Goal: Task Accomplishment & Management: Complete application form

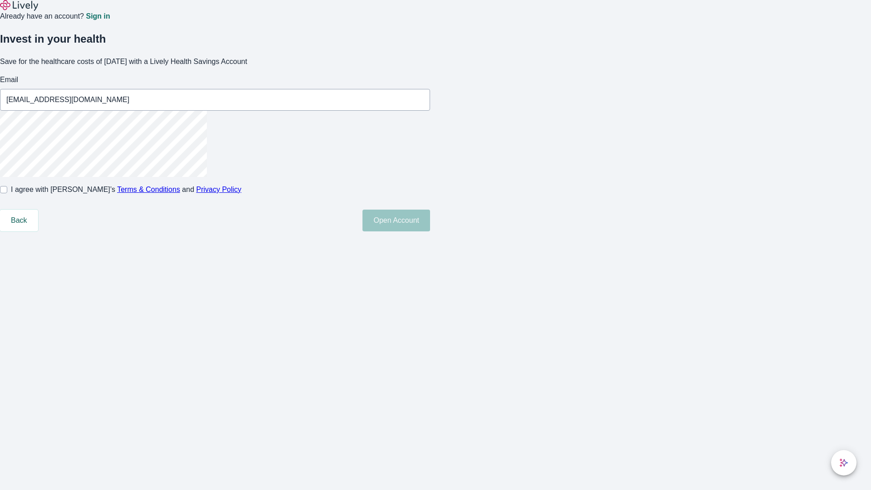
click at [7, 193] on input "I agree with Lively’s Terms & Conditions and Privacy Policy" at bounding box center [3, 189] width 7 height 7
checkbox input "true"
click at [430, 231] on button "Open Account" at bounding box center [396, 221] width 68 height 22
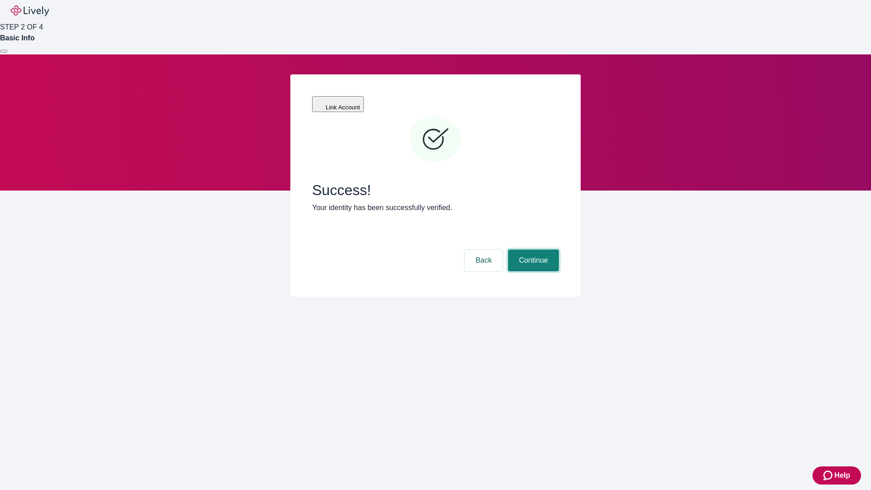
click at [532, 249] on button "Continue" at bounding box center [533, 260] width 51 height 22
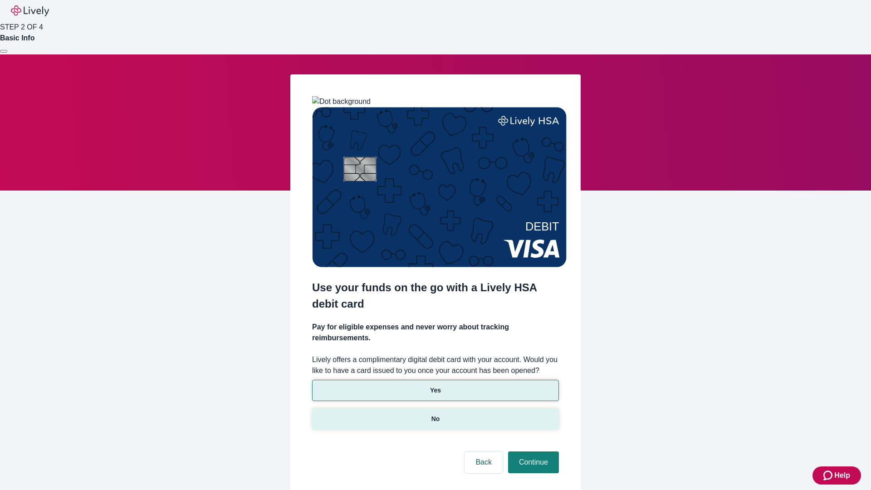
click at [435, 414] on p "No" at bounding box center [435, 419] width 9 height 10
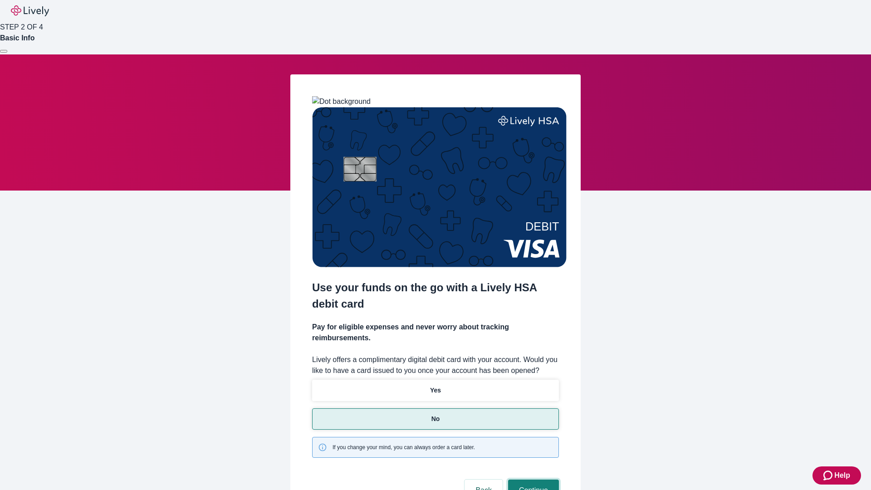
click at [532, 479] on button "Continue" at bounding box center [533, 490] width 51 height 22
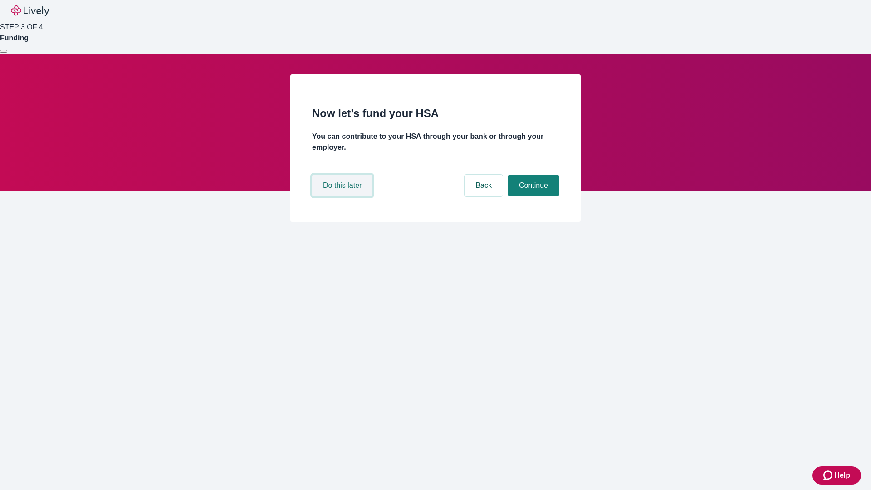
click at [343, 196] on button "Do this later" at bounding box center [342, 186] width 60 height 22
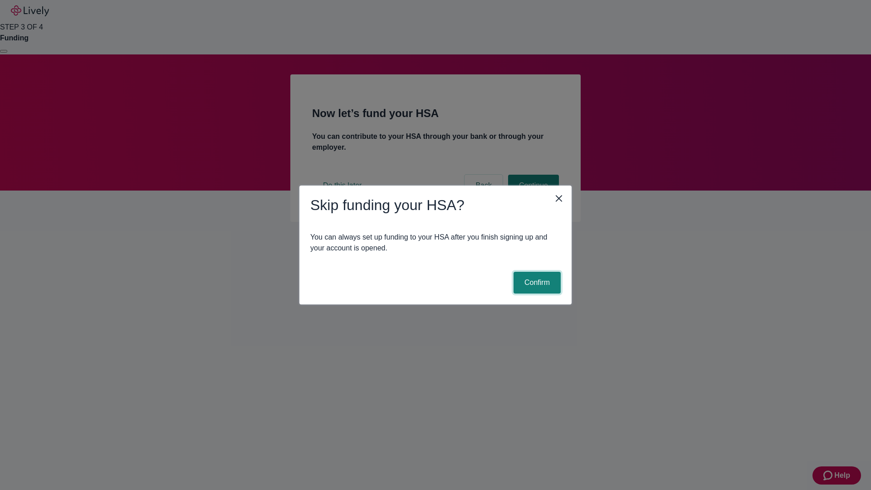
click at [536, 283] on button "Confirm" at bounding box center [536, 283] width 47 height 22
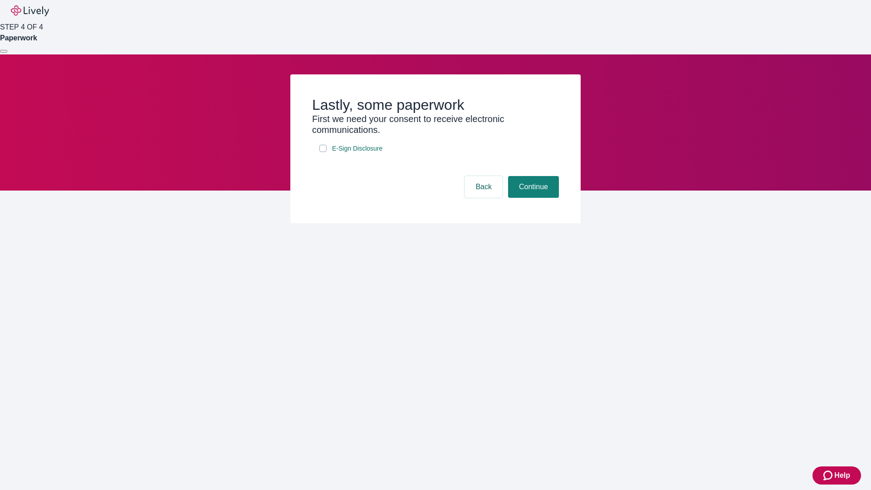
click at [323, 152] on input "E-Sign Disclosure" at bounding box center [322, 148] width 7 height 7
checkbox input "true"
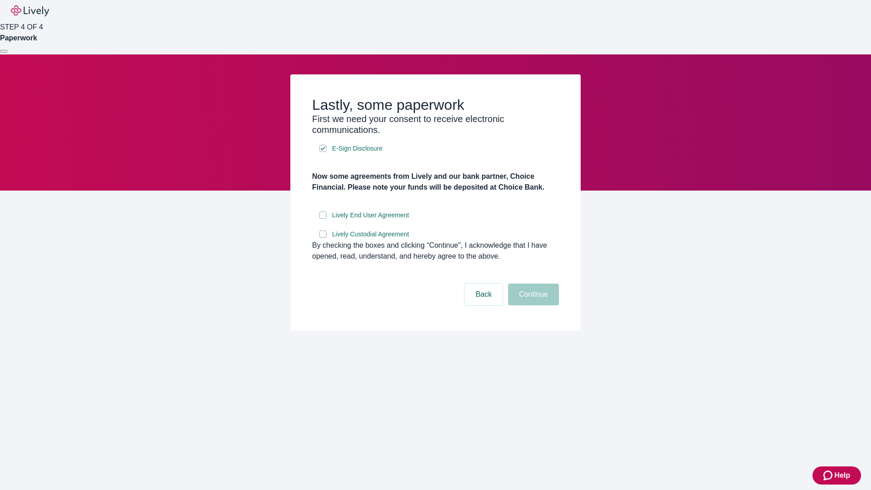
click at [323, 219] on input "Lively End User Agreement" at bounding box center [322, 214] width 7 height 7
checkbox input "true"
click at [323, 238] on input "Lively Custodial Agreement" at bounding box center [322, 233] width 7 height 7
checkbox input "true"
click at [532, 305] on button "Continue" at bounding box center [533, 294] width 51 height 22
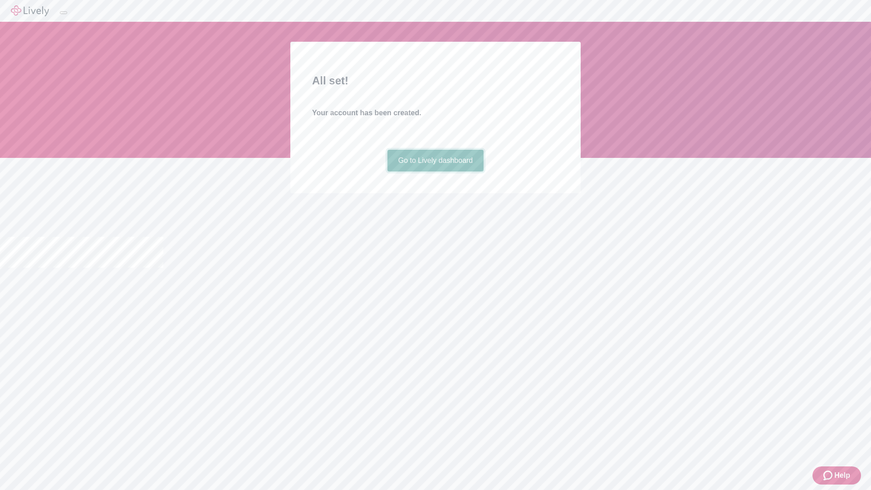
click at [435, 171] on link "Go to Lively dashboard" at bounding box center [435, 161] width 97 height 22
